Goal: Information Seeking & Learning: Learn about a topic

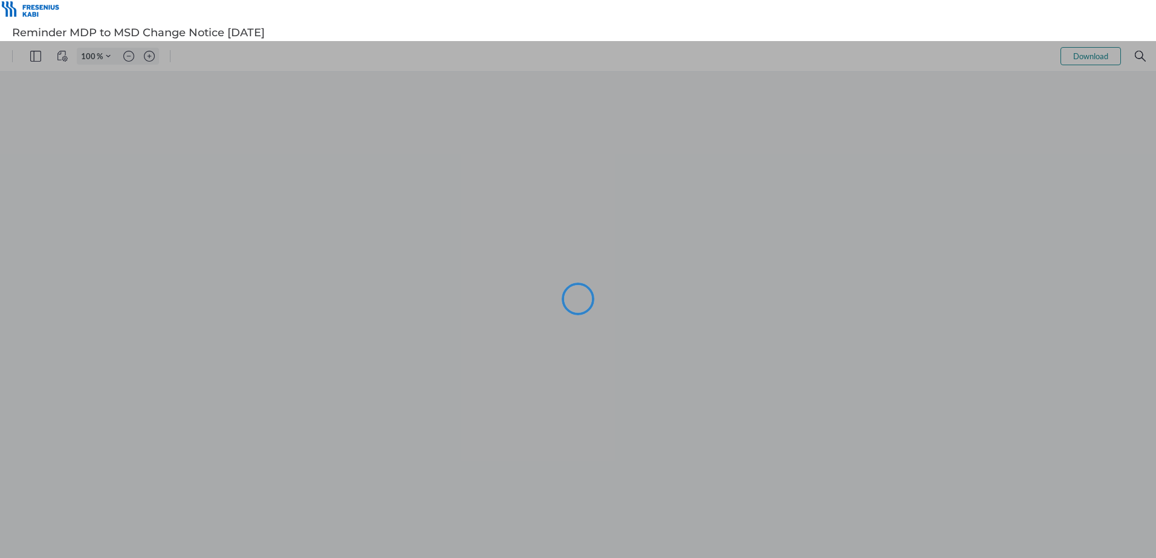
type input "101"
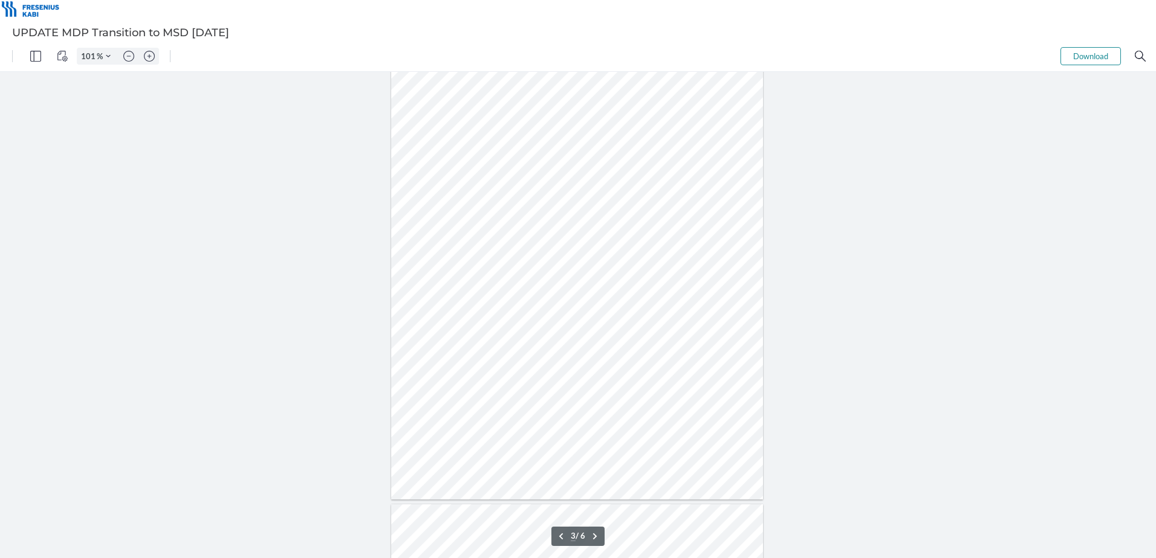
type input "4"
click at [149, 61] on img "Zoom in" at bounding box center [149, 56] width 11 height 11
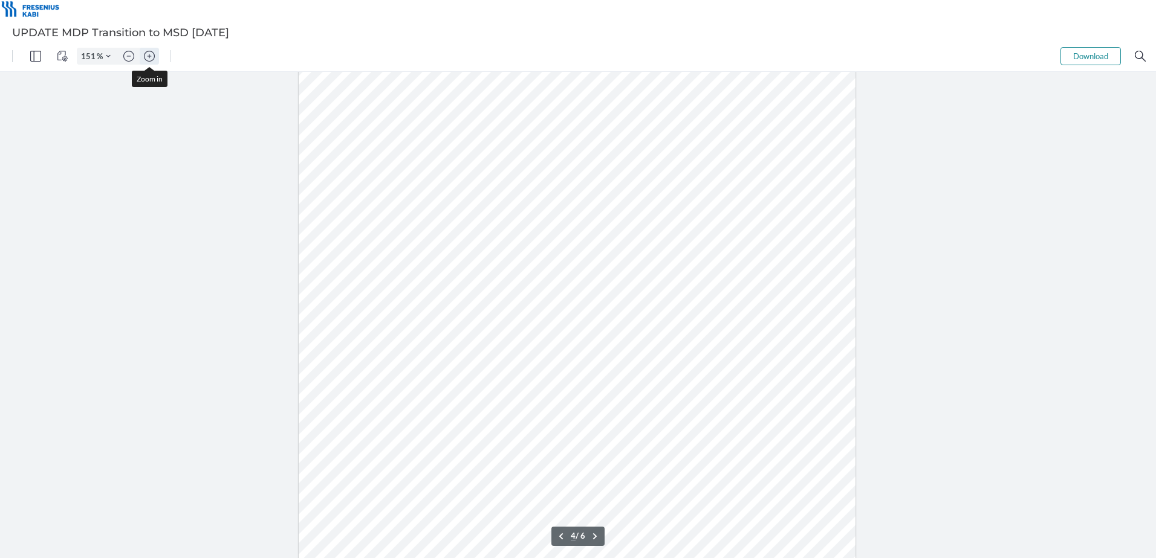
type input "201"
type input "4"
